Goal: Transaction & Acquisition: Purchase product/service

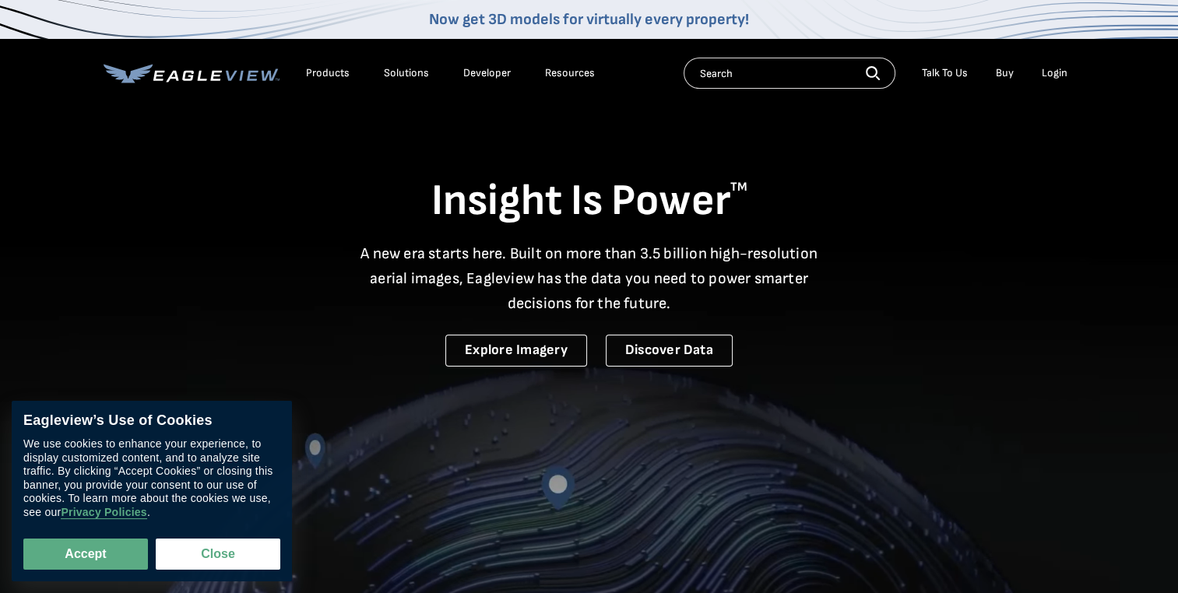
click at [1055, 66] on div "Login" at bounding box center [1054, 73] width 26 height 14
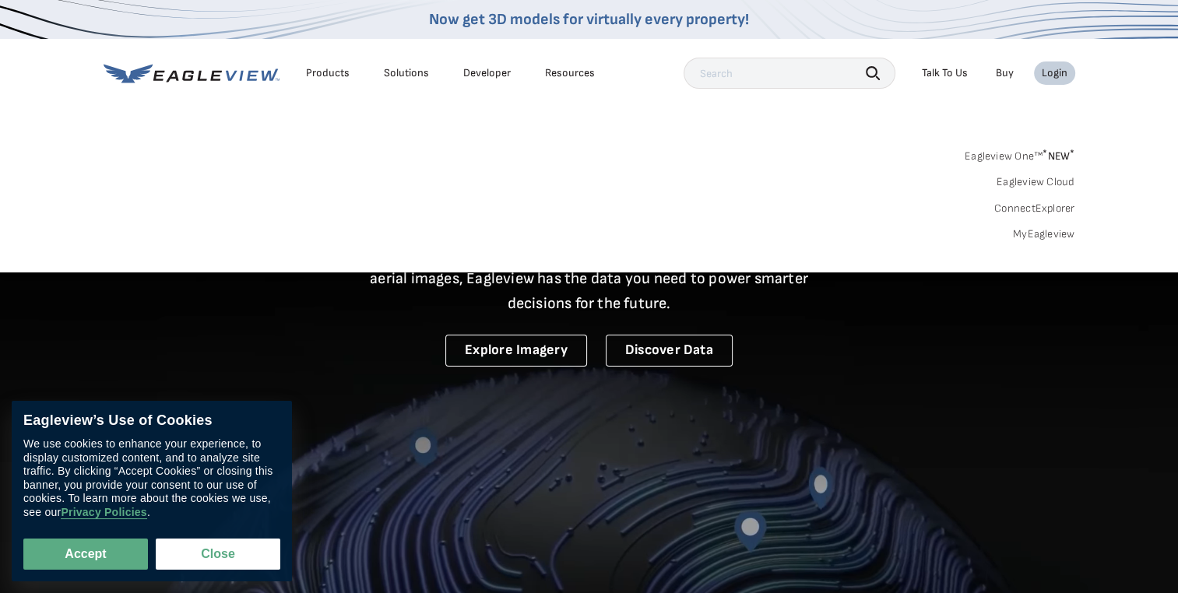
click at [1055, 230] on link "MyEagleview" at bounding box center [1044, 234] width 62 height 14
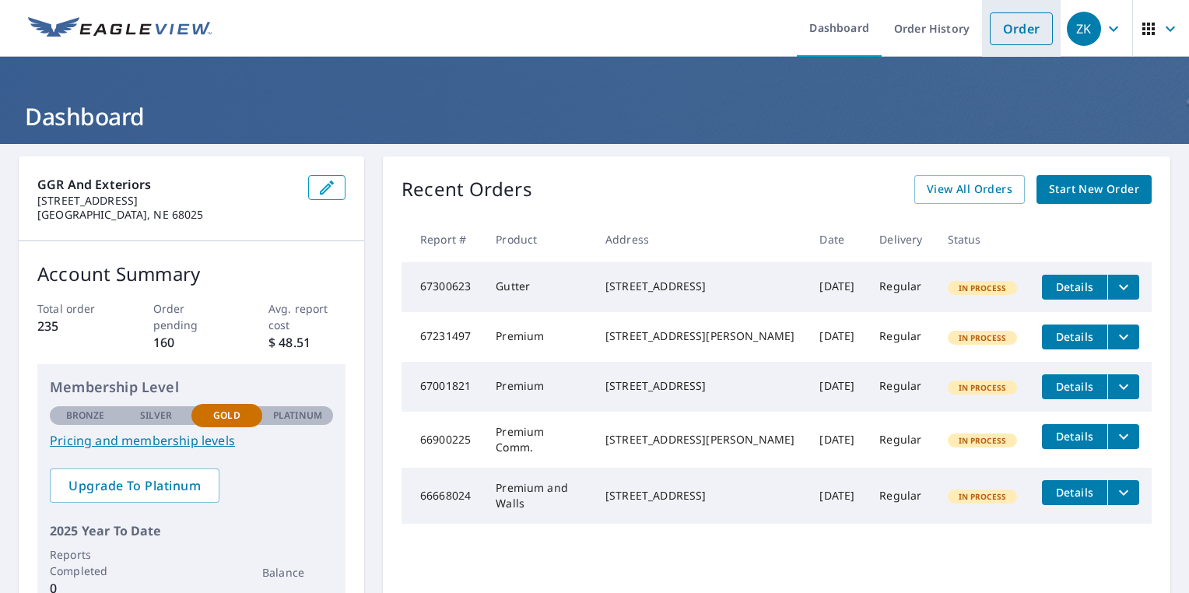
click at [1009, 26] on link "Order" at bounding box center [1021, 28] width 63 height 33
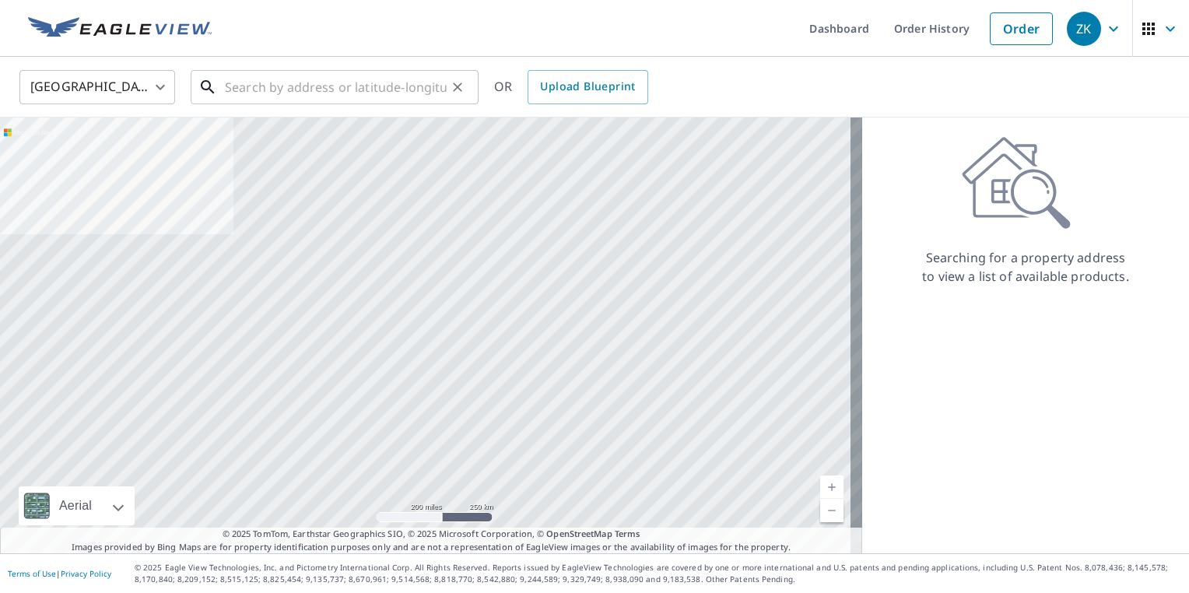
click at [304, 92] on input "text" at bounding box center [336, 87] width 222 height 44
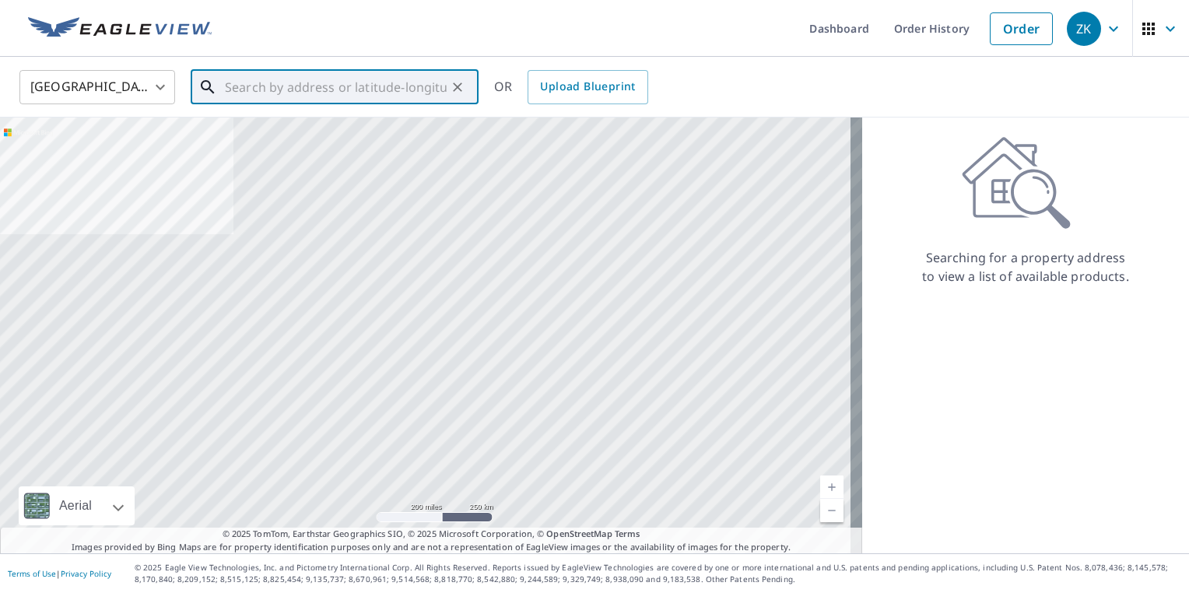
click at [324, 84] on input "text" at bounding box center [336, 87] width 222 height 44
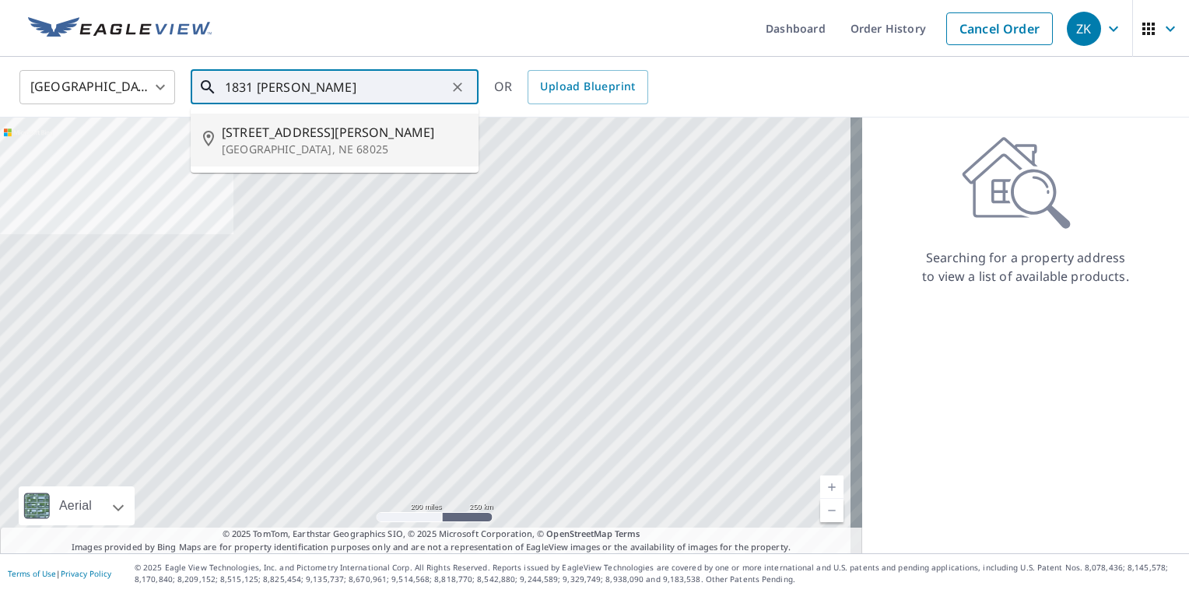
click at [333, 145] on p "[GEOGRAPHIC_DATA], NE 68025" at bounding box center [344, 150] width 244 height 16
type input "[STREET_ADDRESS][PERSON_NAME]"
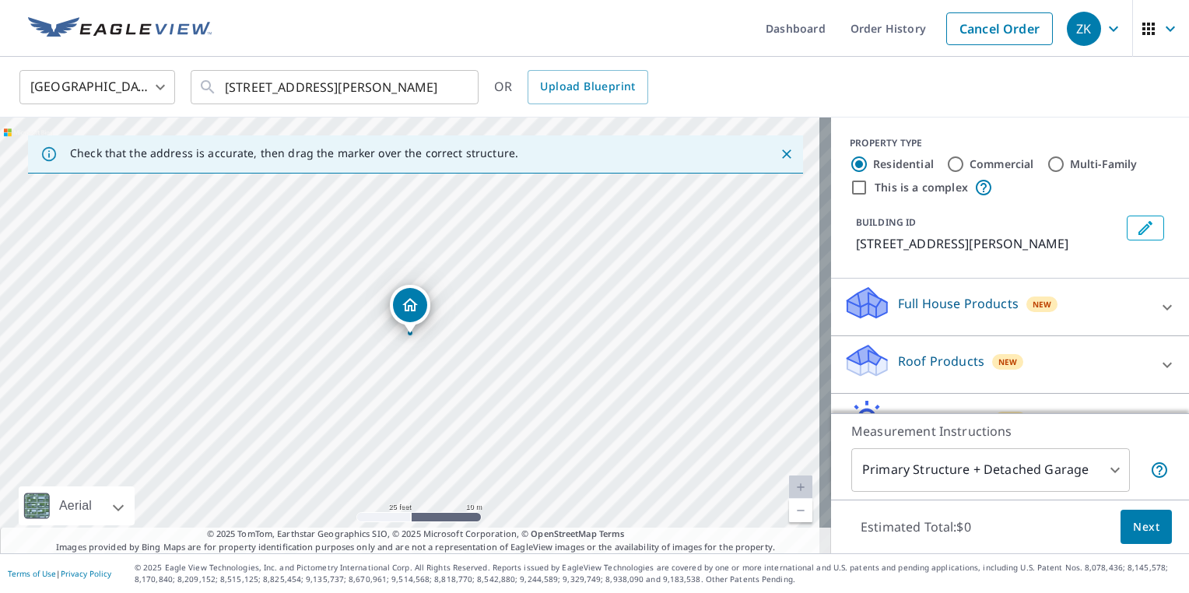
click at [990, 308] on p "Full House Products" at bounding box center [958, 303] width 121 height 19
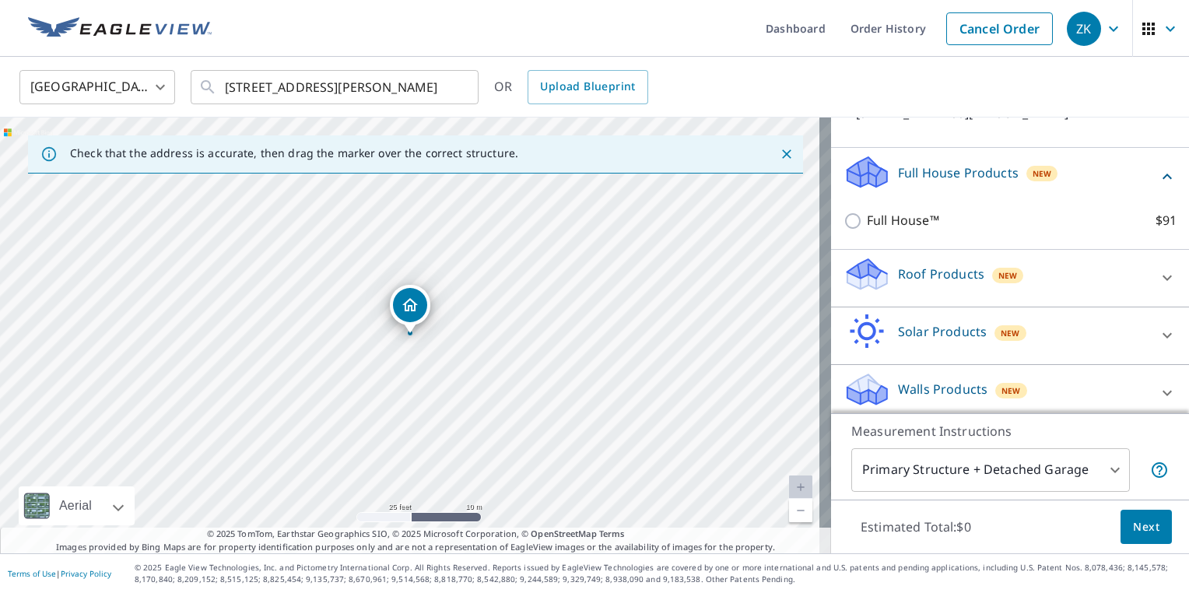
scroll to position [138, 0]
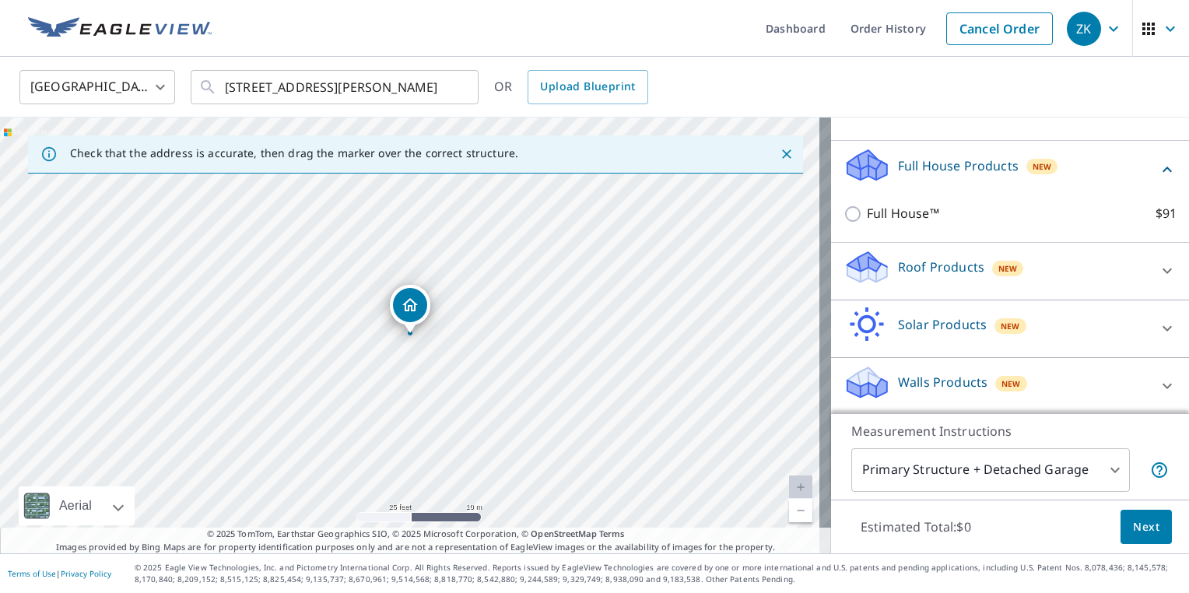
click at [950, 273] on p "Roof Products" at bounding box center [941, 267] width 86 height 19
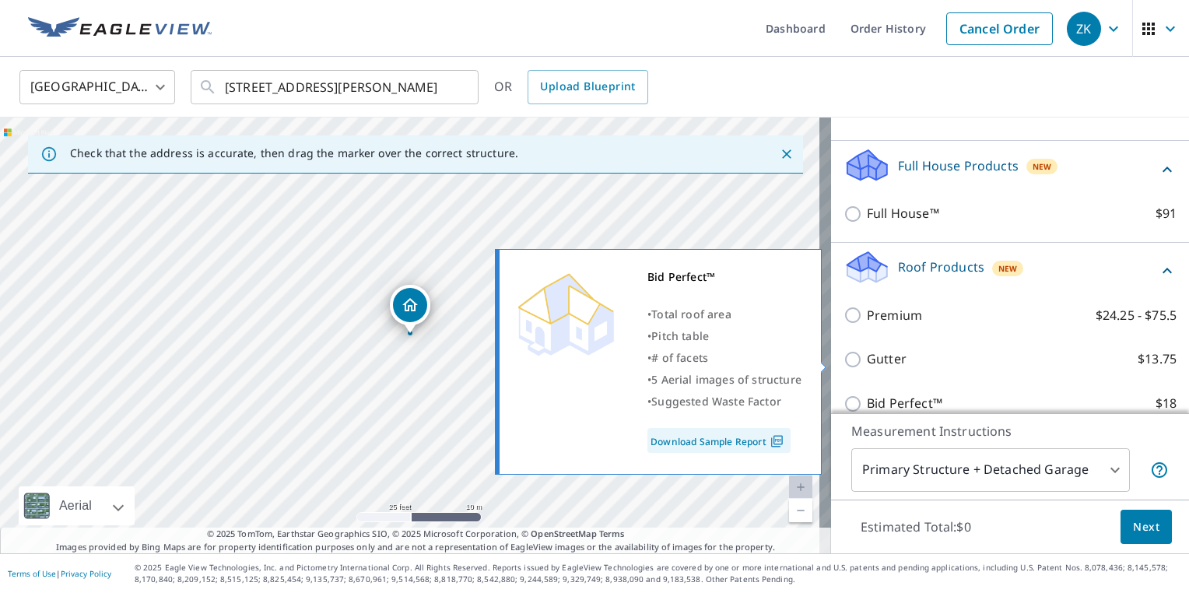
scroll to position [216, 0]
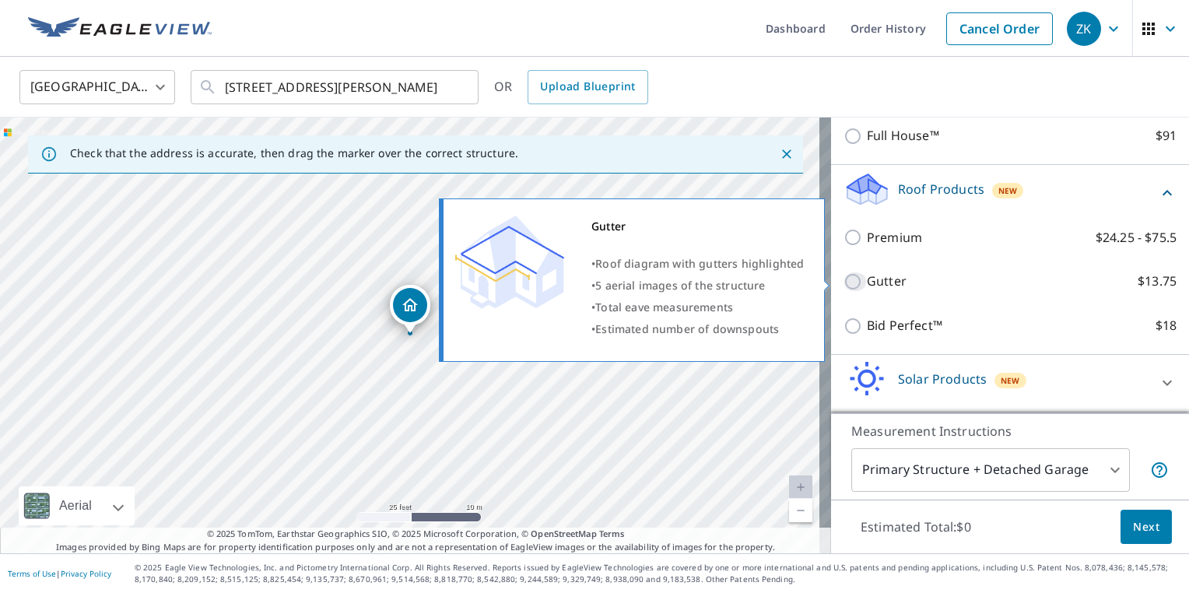
click at [844, 283] on input "Gutter $13.75" at bounding box center [855, 281] width 23 height 19
checkbox input "true"
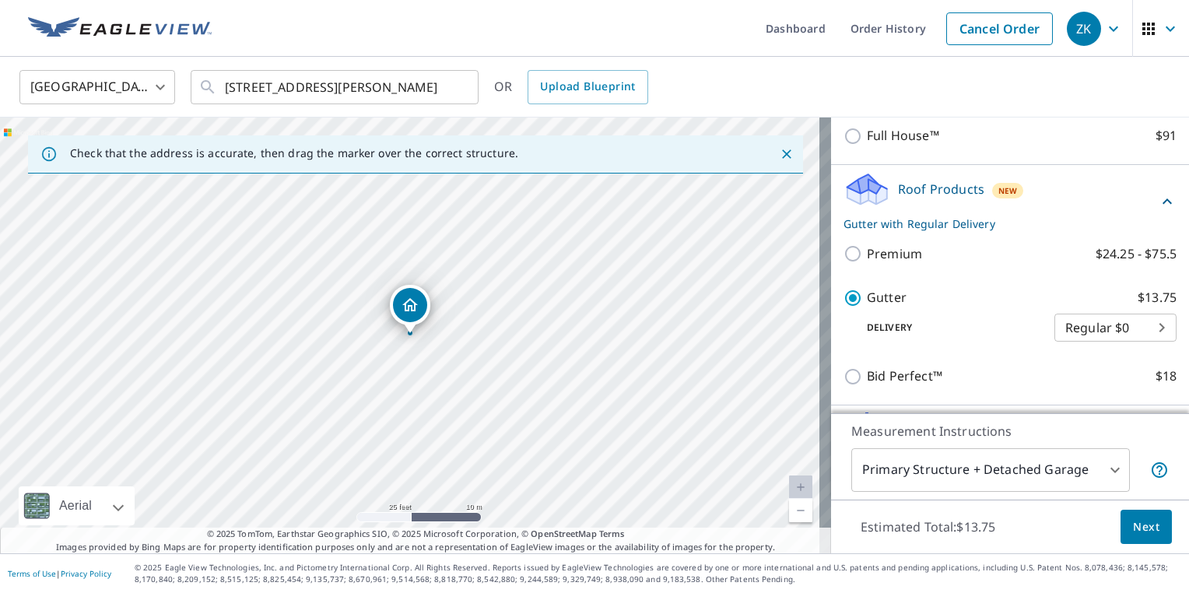
click at [1082, 475] on body "ZK ZK Dashboard Order History Cancel Order ZK [GEOGRAPHIC_DATA] [GEOGRAPHIC_DAT…" at bounding box center [594, 296] width 1189 height 593
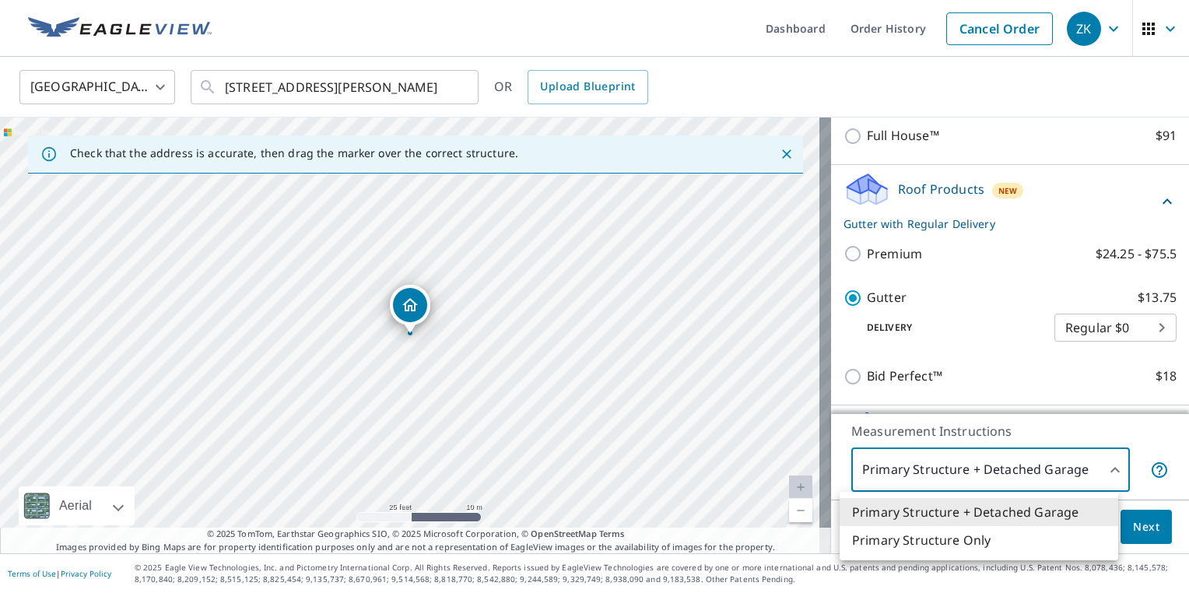
click at [1015, 545] on li "Primary Structure Only" at bounding box center [979, 540] width 279 height 28
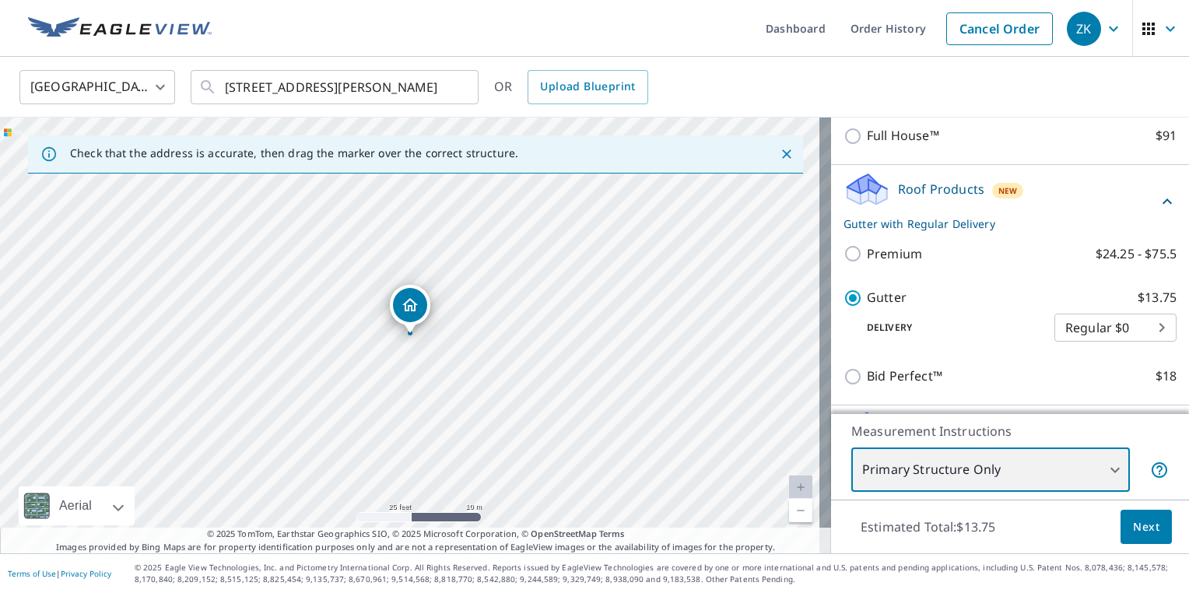
type input "2"
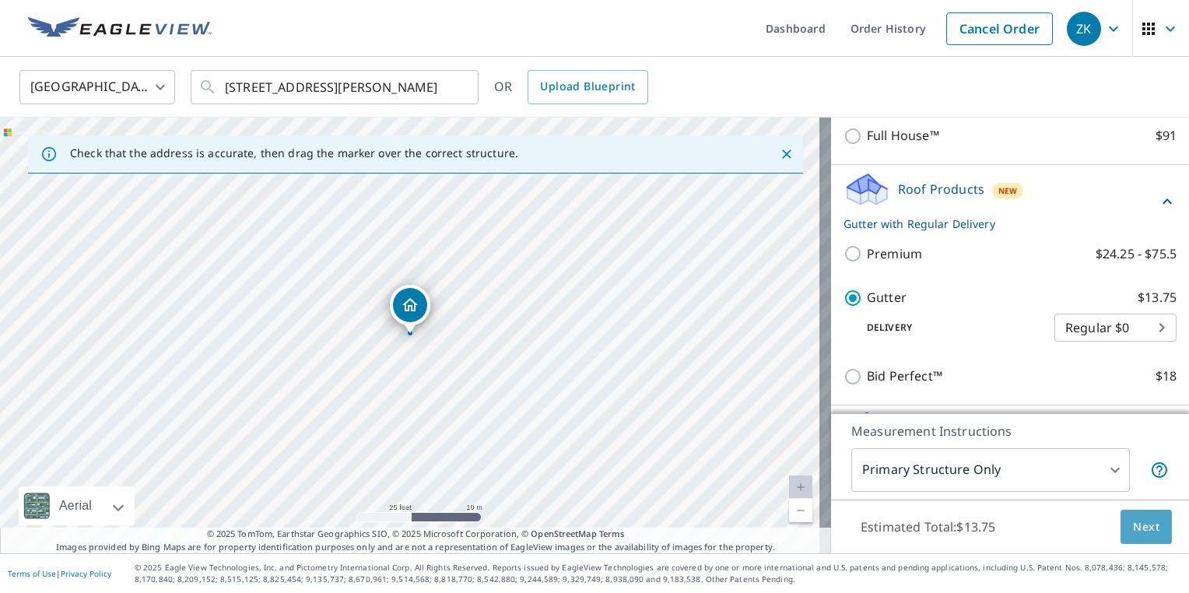
click at [1142, 531] on span "Next" at bounding box center [1146, 527] width 26 height 19
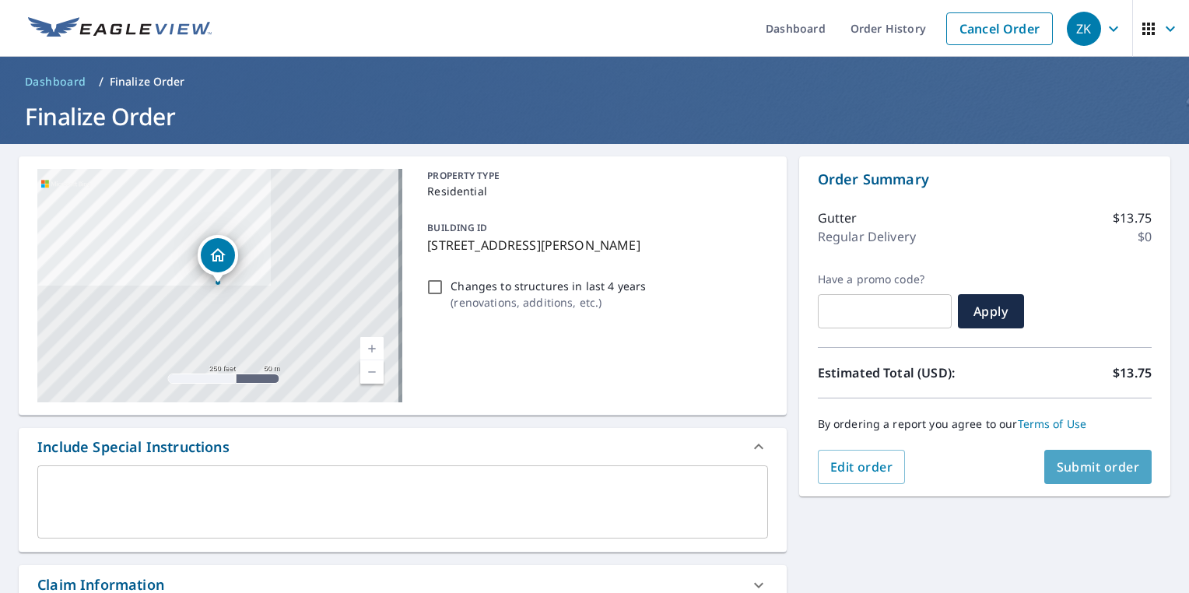
click at [1080, 462] on span "Submit order" at bounding box center [1098, 466] width 83 height 17
